Goal: Task Accomplishment & Management: Use online tool/utility

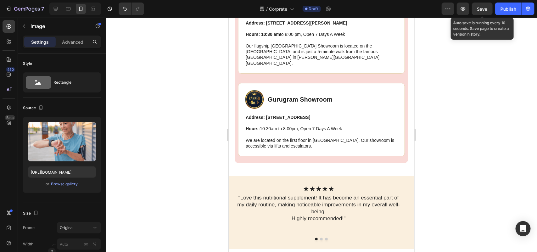
scroll to position [2163, 0]
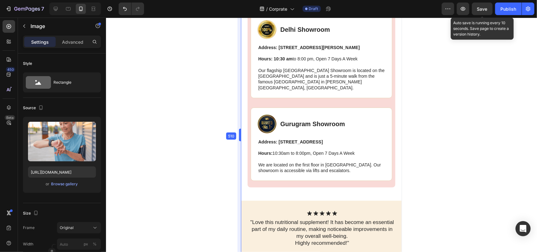
drag, startPoint x: 227, startPoint y: 74, endPoint x: 254, endPoint y: 74, distance: 26.7
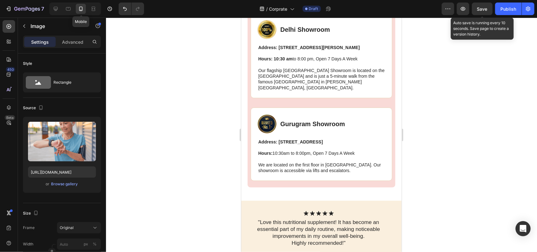
click at [80, 8] on icon at bounding box center [81, 9] width 6 height 6
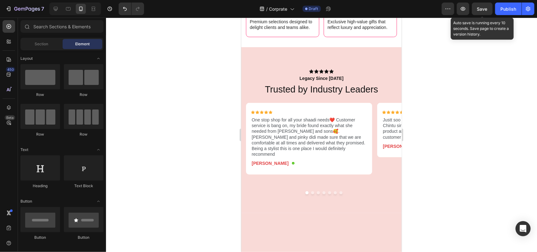
scroll to position [1050, 0]
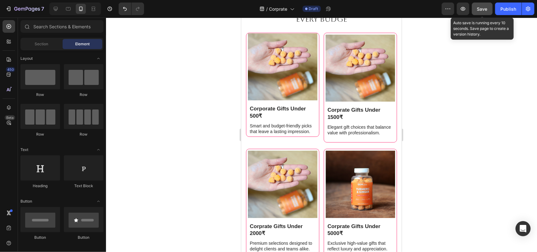
click at [481, 7] on span "Save" at bounding box center [482, 8] width 10 height 5
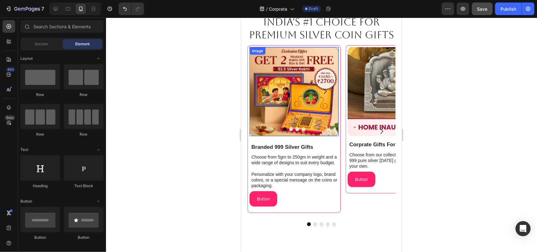
scroll to position [315, 0]
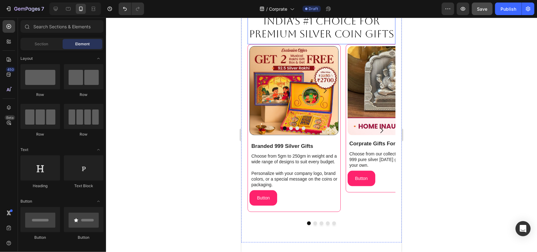
click at [367, 41] on h2 "India's #1 choice for premium silver COiN gifts" at bounding box center [321, 27] width 148 height 27
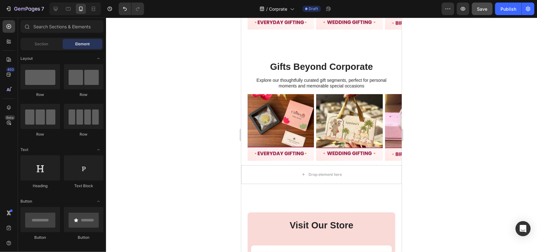
scroll to position [1950, 0]
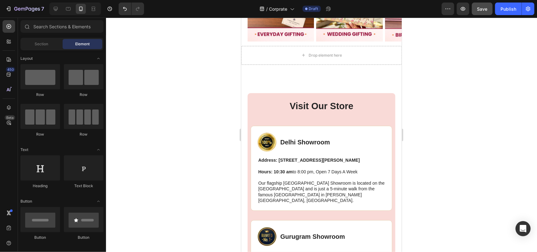
drag, startPoint x: 397, startPoint y: 152, endPoint x: 643, endPoint y: 200, distance: 250.5
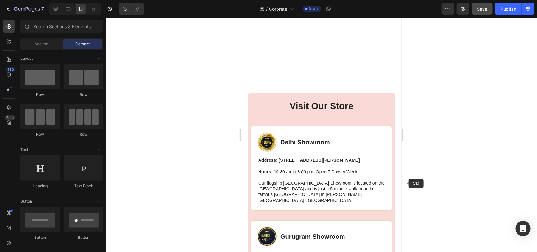
scroll to position [2217, 0]
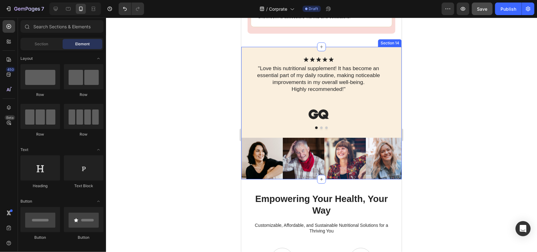
click at [259, 57] on div "Icon Icon Icon Icon Icon Icon List "Love this nutritional supplement! It has be…" at bounding box center [321, 113] width 160 height 132
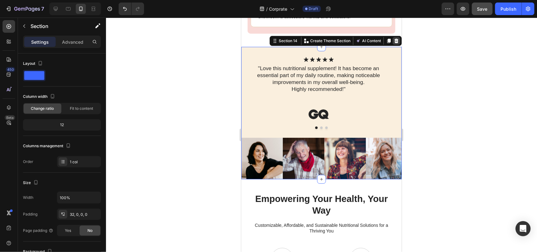
click at [394, 43] on icon at bounding box center [396, 40] width 4 height 4
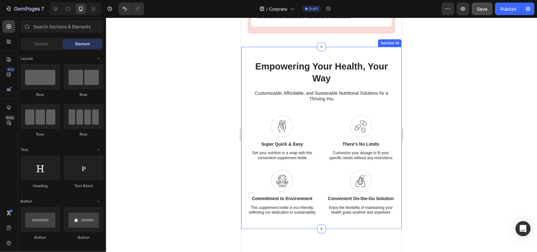
click at [391, 63] on div "Empowering Your Health, Your Way Heading Customizable, Affordable, and Sustaina…" at bounding box center [321, 138] width 160 height 182
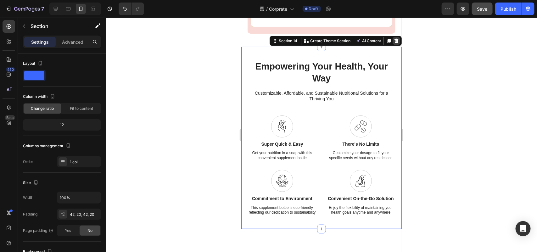
click at [394, 43] on icon at bounding box center [396, 40] width 5 height 5
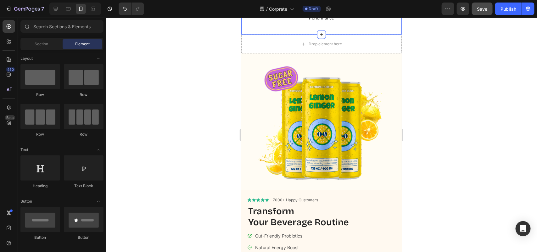
scroll to position [2401, 0]
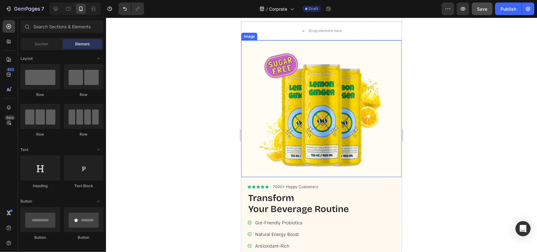
click at [394, 113] on img at bounding box center [321, 108] width 160 height 137
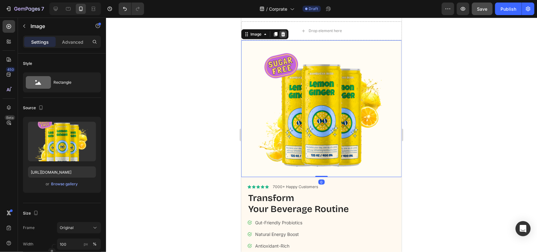
click at [283, 36] on icon at bounding box center [283, 34] width 4 height 4
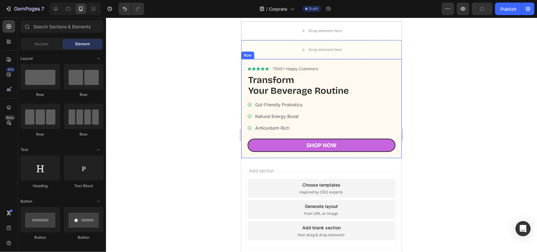
click at [394, 137] on div "Icon Icon Icon Icon Icon Icon List 7000+ Happy Customers Text Block Row Transfo…" at bounding box center [321, 108] width 160 height 99
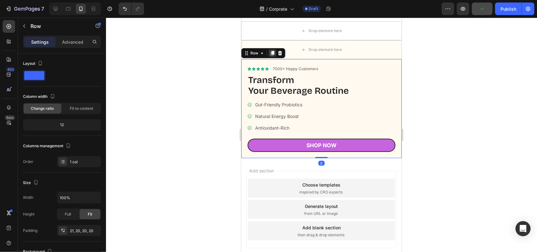
click at [275, 57] on div at bounding box center [272, 53] width 8 height 8
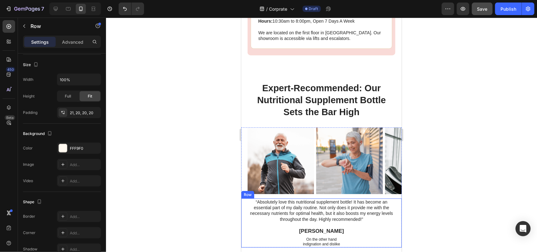
scroll to position [2154, 0]
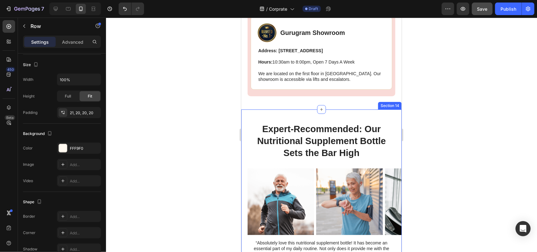
click at [390, 123] on div "Expert-Recommended: Our Nutritional Supplement Bottle Sets the Bar High Heading…" at bounding box center [321, 219] width 160 height 220
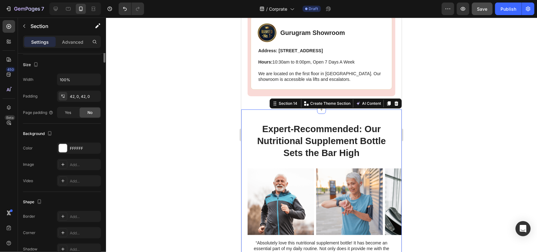
scroll to position [0, 0]
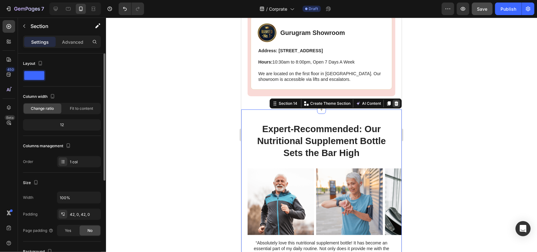
click at [394, 106] on icon at bounding box center [396, 103] width 5 height 5
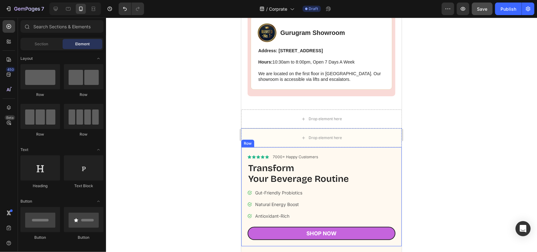
scroll to position [2193, 0]
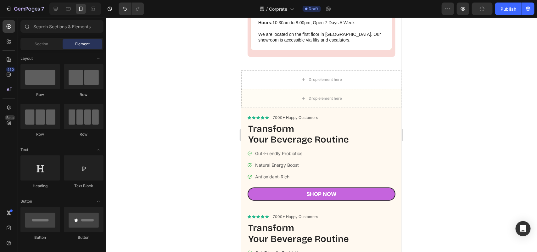
click at [394, 124] on div "Icon Icon Icon Icon Icon Icon List 7000+ Happy Customers Text Block Row Transfo…" at bounding box center [321, 157] width 160 height 99
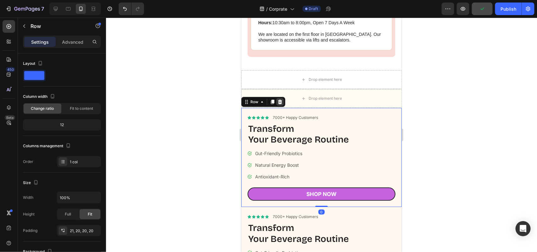
click at [278, 104] on icon at bounding box center [279, 101] width 5 height 5
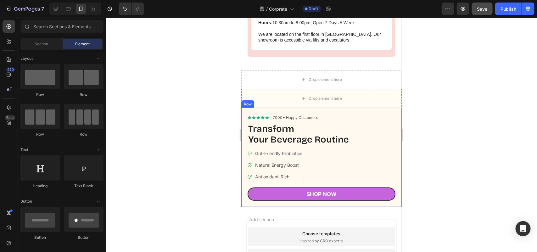
click at [391, 133] on div "Icon Icon Icon Icon Icon Icon List 7000+ Happy Customers Text Block Row Transfo…" at bounding box center [321, 157] width 160 height 99
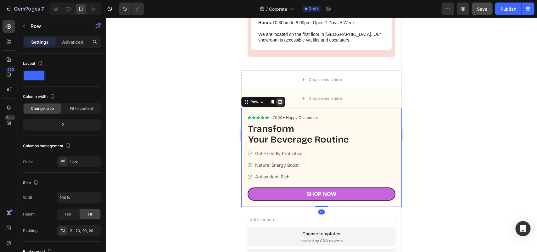
click at [278, 104] on icon at bounding box center [279, 101] width 5 height 5
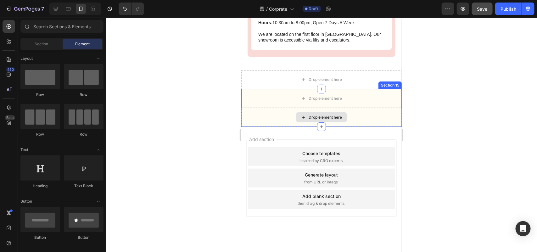
click at [392, 124] on div "Drop element here" at bounding box center [321, 117] width 160 height 19
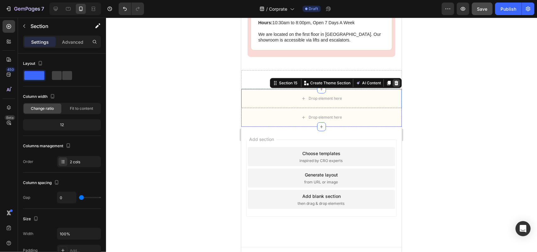
click at [394, 85] on icon at bounding box center [396, 82] width 5 height 5
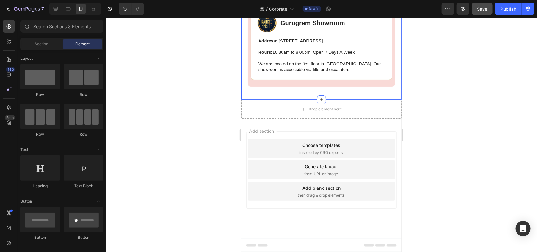
scroll to position [2170, 0]
click at [391, 117] on div "Drop element here" at bounding box center [321, 108] width 160 height 19
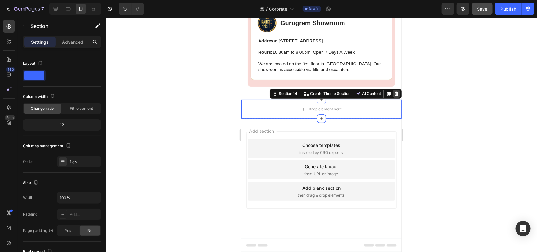
click at [394, 95] on icon at bounding box center [396, 93] width 4 height 4
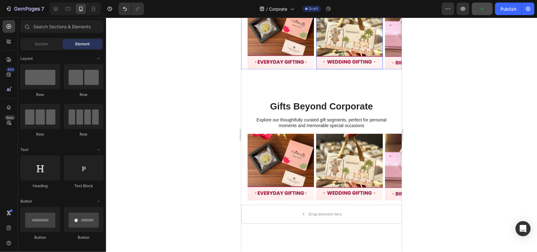
scroll to position [1797, 0]
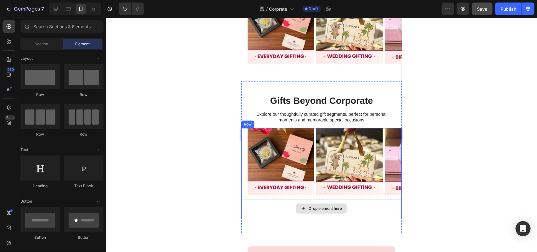
click at [377, 204] on div "Drop element here" at bounding box center [321, 208] width 160 height 19
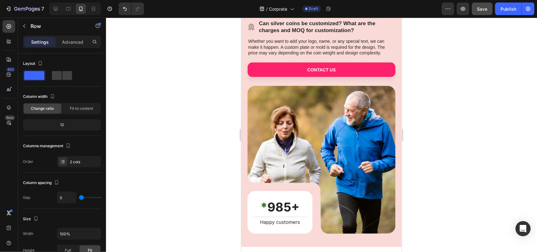
scroll to position [1408, 0]
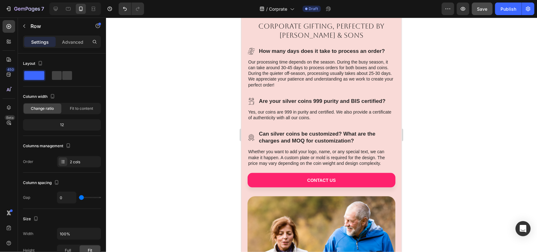
click at [485, 6] on span "Save" at bounding box center [482, 8] width 10 height 5
click at [483, 7] on icon "button" at bounding box center [482, 9] width 6 height 6
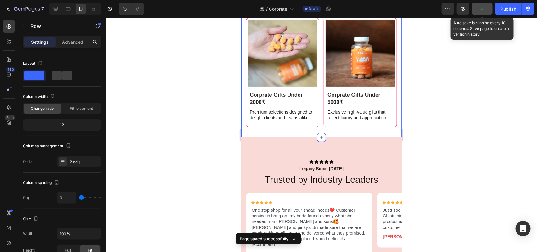
scroll to position [1011, 0]
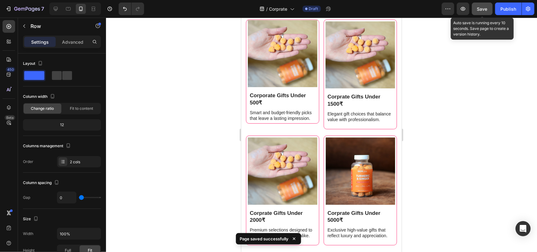
click at [486, 8] on span "Save" at bounding box center [482, 8] width 10 height 5
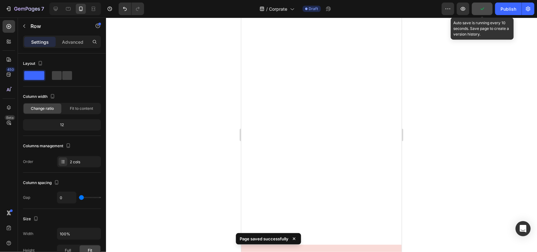
scroll to position [657, 0]
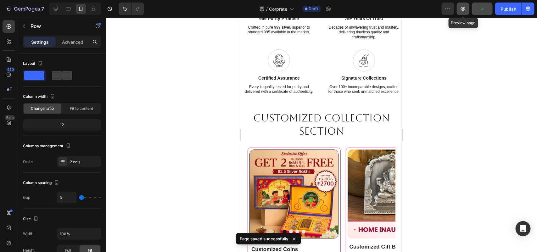
click at [463, 10] on icon "button" at bounding box center [463, 9] width 5 height 4
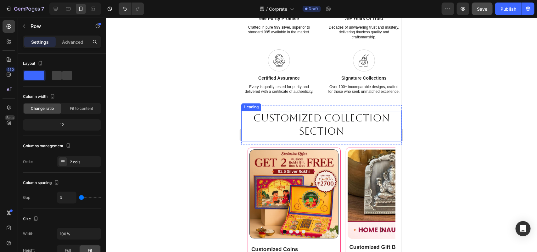
scroll to position [735, 0]
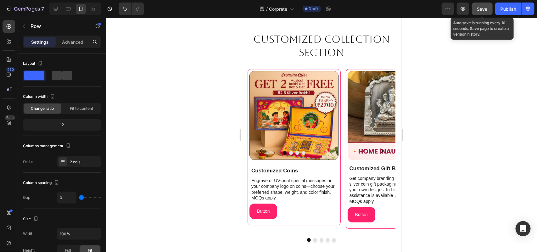
click at [484, 8] on span "Save" at bounding box center [482, 8] width 10 height 5
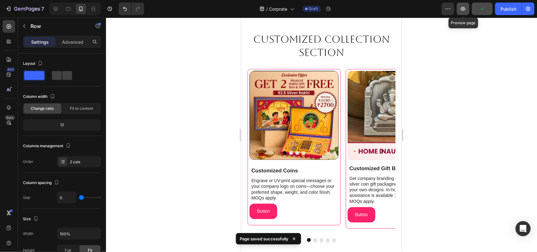
click at [464, 8] on icon "button" at bounding box center [463, 9] width 5 height 4
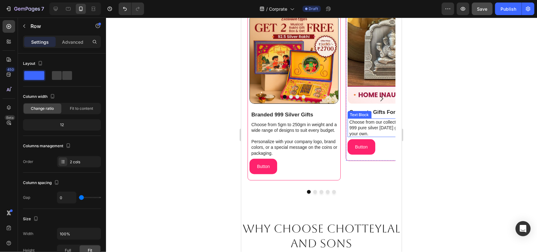
scroll to position [382, 0]
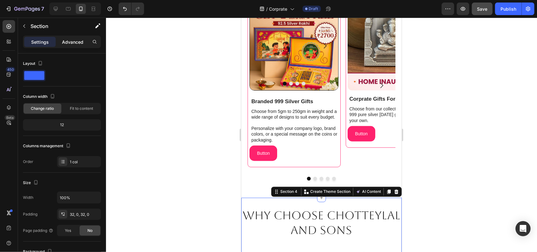
click at [76, 39] on p "Advanced" at bounding box center [72, 42] width 21 height 7
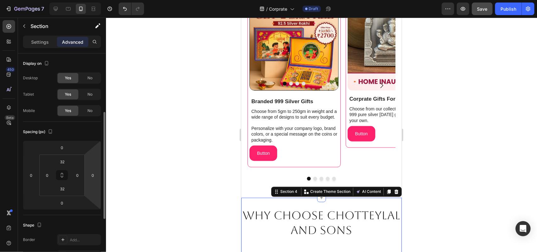
scroll to position [79, 0]
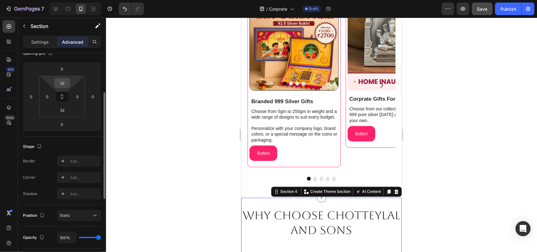
click at [63, 83] on input "32" at bounding box center [62, 82] width 13 height 9
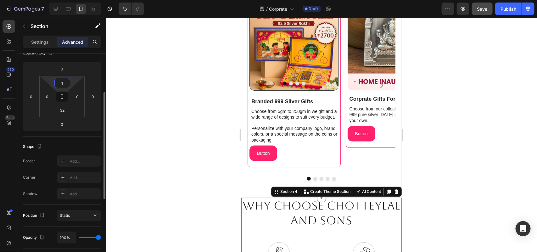
type input "12"
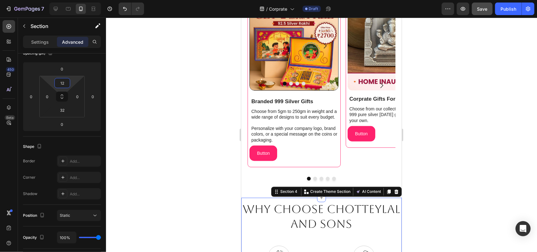
click at [446, 193] on div at bounding box center [321, 135] width 431 height 234
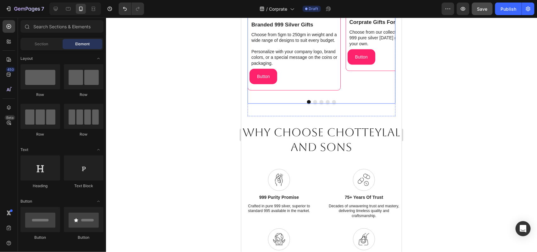
scroll to position [460, 0]
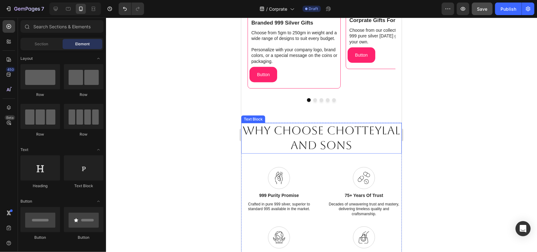
click at [350, 137] on p "Why Choose Chotteylal and Sons" at bounding box center [321, 138] width 159 height 30
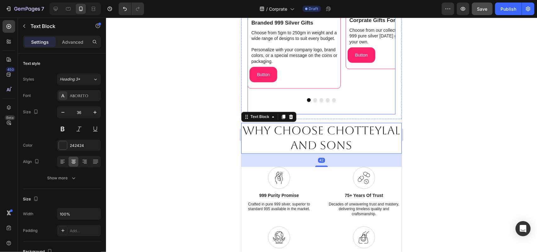
click at [347, 115] on div "Image Image Image Image Carousel Branded 999 Silver Gifts Text Block Choose fro…" at bounding box center [321, 18] width 148 height 194
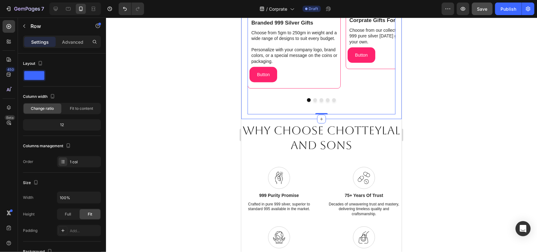
click at [364, 119] on div "India's #1 choice for premium silver COiN gifts Heading Image Image Image Image…" at bounding box center [321, 4] width 160 height 229
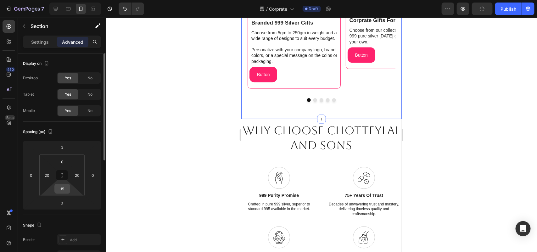
click at [61, 190] on input "15" at bounding box center [62, 188] width 13 height 9
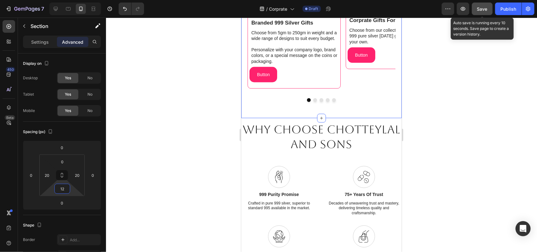
type input "12"
click at [481, 10] on span "Save" at bounding box center [482, 8] width 10 height 5
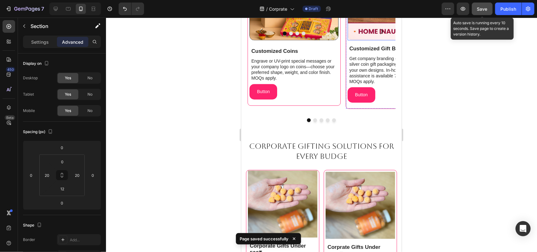
scroll to position [853, 0]
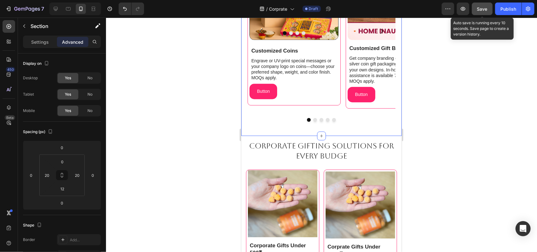
click at [353, 122] on div "Image Image Image Image Carousel Customized Coins Text Block Engrave or UV-prin…" at bounding box center [321, 42] width 148 height 186
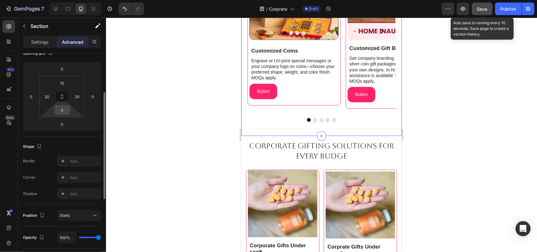
click at [64, 110] on input "5" at bounding box center [62, 109] width 13 height 9
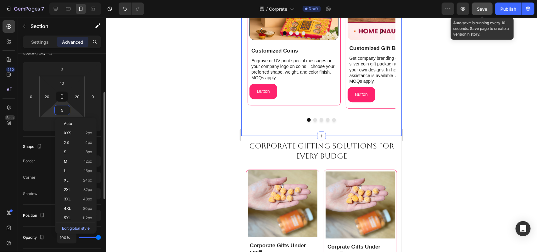
type input "2"
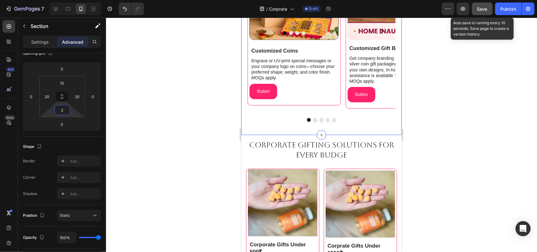
click at [352, 151] on h2 "Corporate Gifting Solutions for Every Budge" at bounding box center [321, 149] width 160 height 21
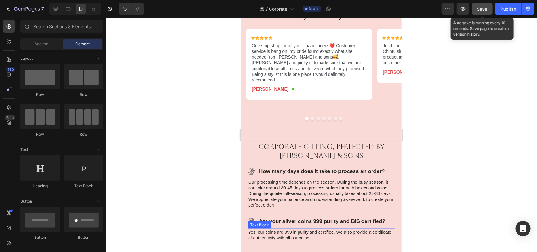
scroll to position [1243, 0]
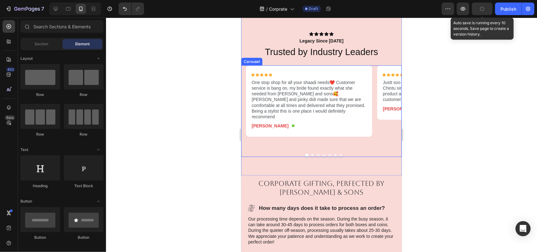
click at [311, 154] on button "Dot" at bounding box center [312, 155] width 3 height 3
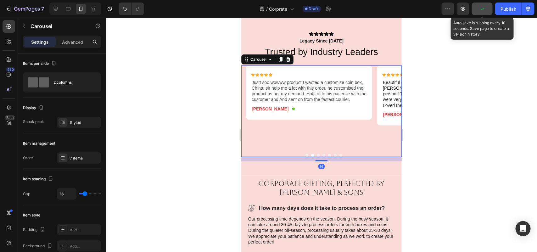
click at [316, 154] on button "Dot" at bounding box center [317, 155] width 3 height 3
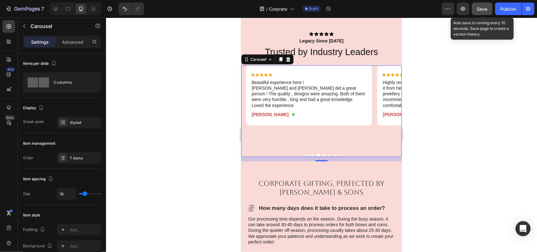
click at [322, 154] on button "Dot" at bounding box center [323, 155] width 3 height 3
click at [328, 154] on button "Dot" at bounding box center [329, 155] width 3 height 3
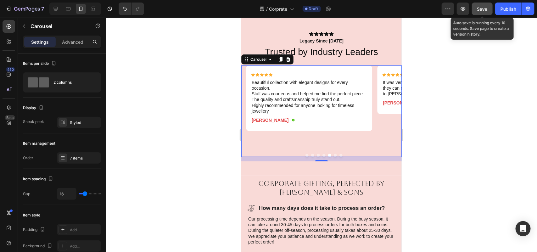
click at [333, 154] on button "Dot" at bounding box center [334, 155] width 3 height 3
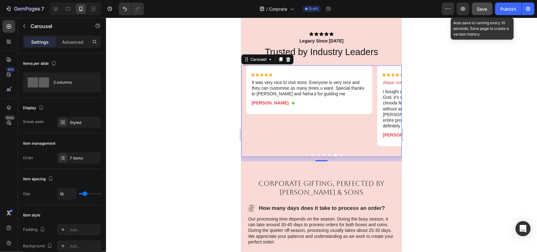
click at [339, 154] on button "Dot" at bounding box center [340, 155] width 3 height 3
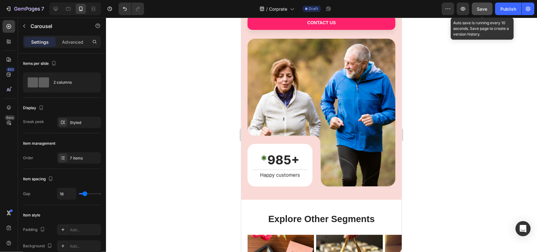
scroll to position [1754, 0]
